Goal: Task Accomplishment & Management: Manage account settings

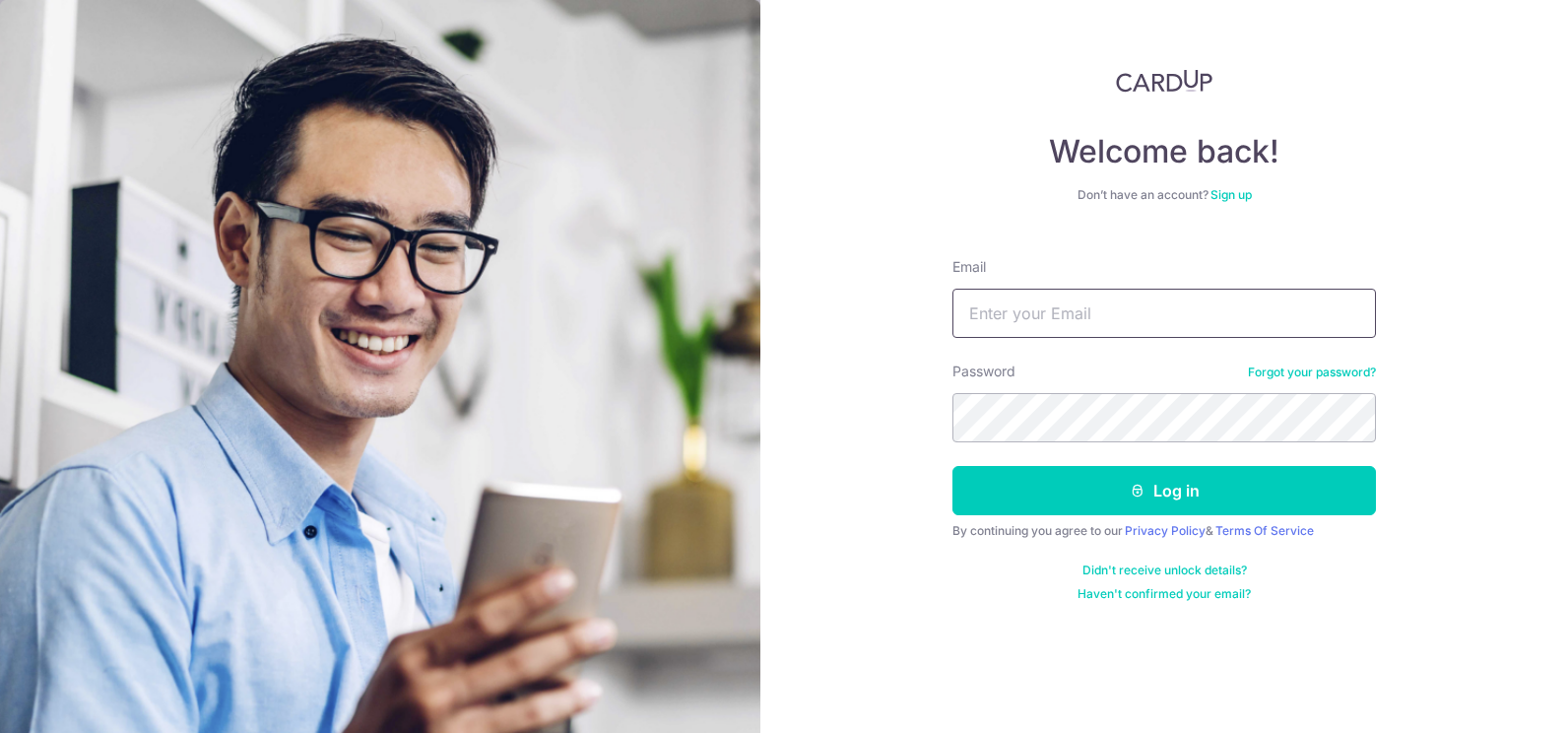
click at [1102, 303] on input "Email" at bounding box center [1164, 313] width 423 height 49
type input "[EMAIL_ADDRESS][DOMAIN_NAME]"
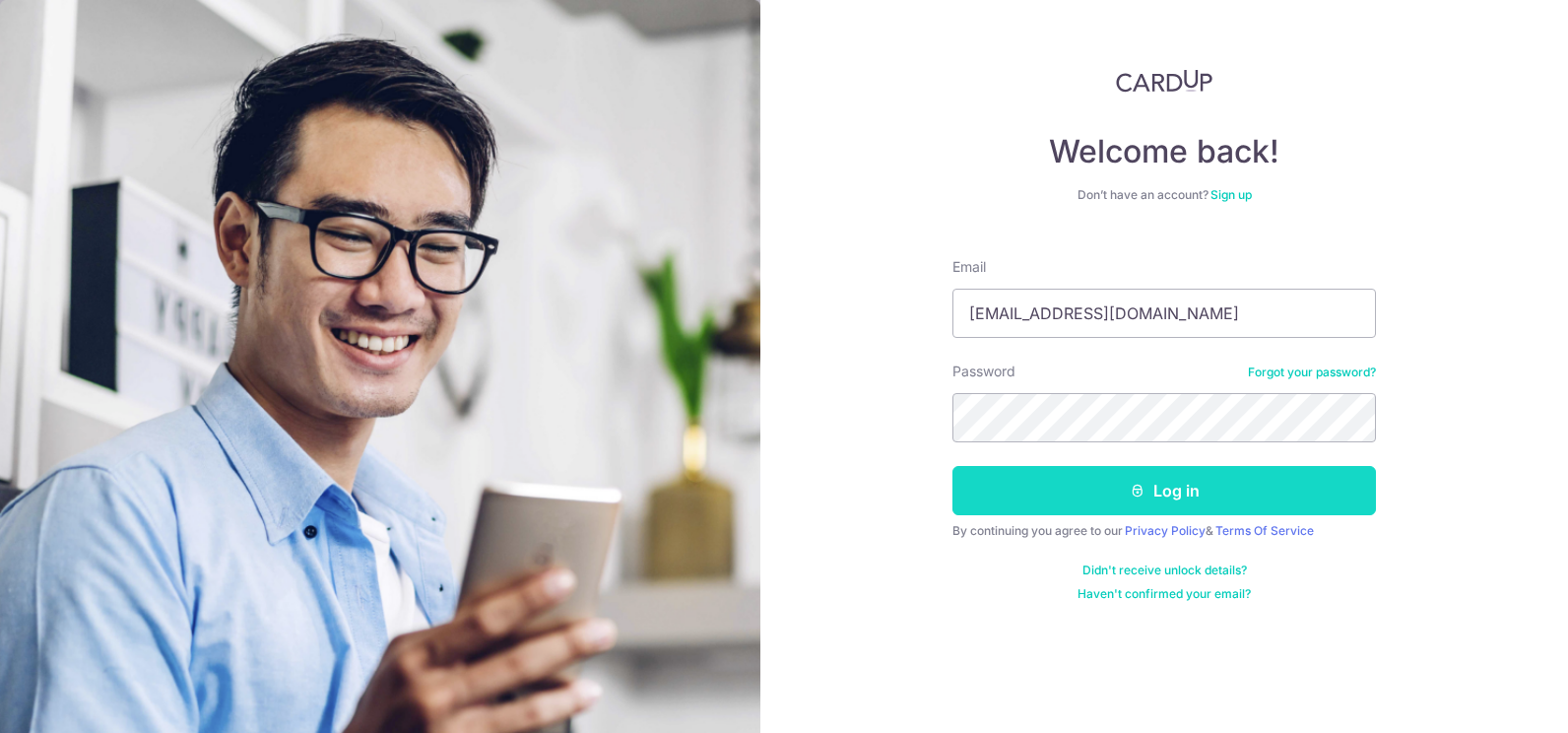
click at [1151, 484] on button "Log in" at bounding box center [1164, 490] width 423 height 49
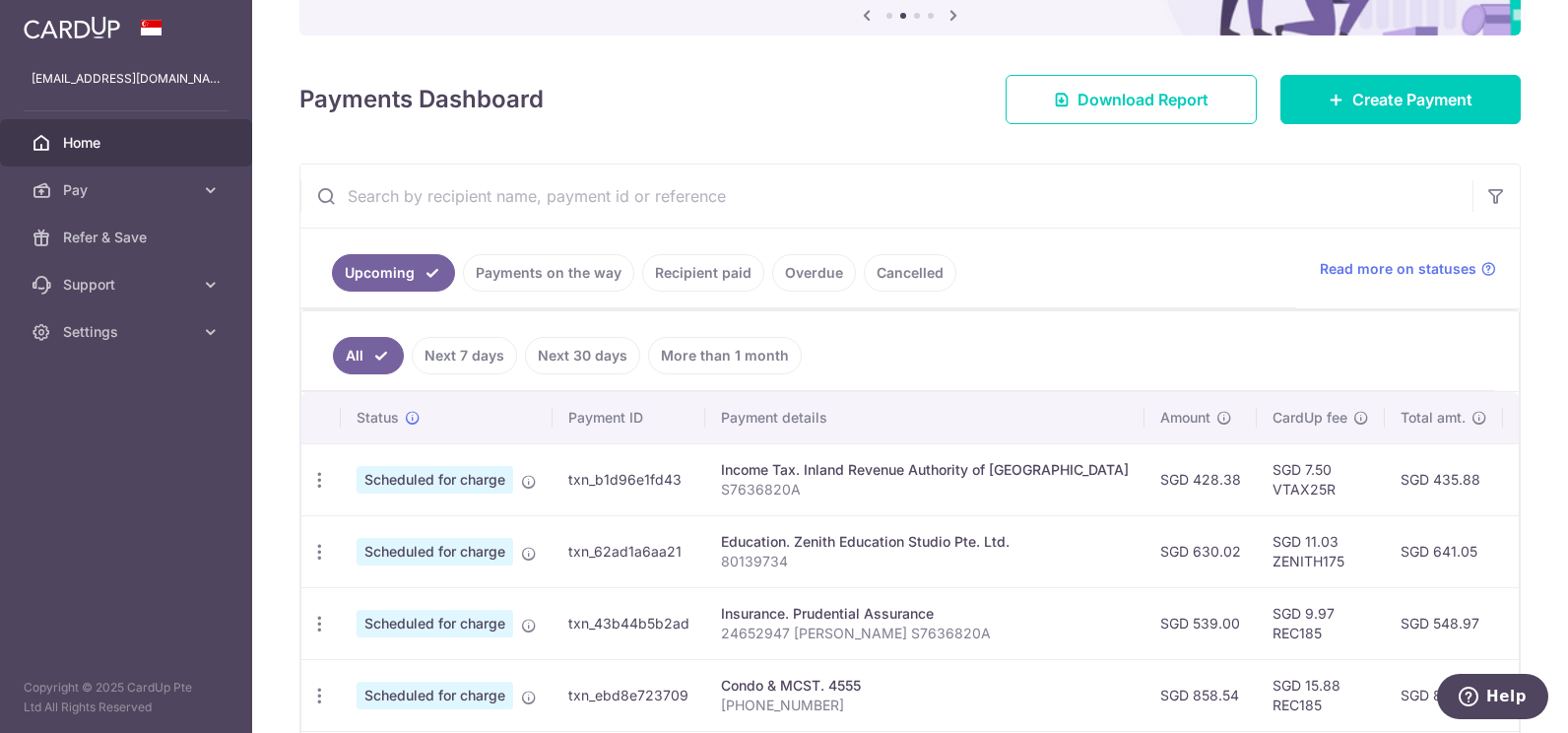
scroll to position [99, 0]
